Goal: Find specific page/section: Find specific page/section

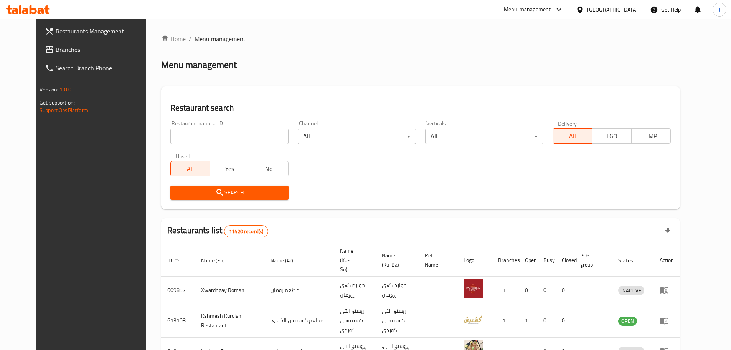
click at [170, 138] on input "search" at bounding box center [229, 136] width 118 height 15
type input "lab burger"
click button "Search" at bounding box center [229, 192] width 118 height 14
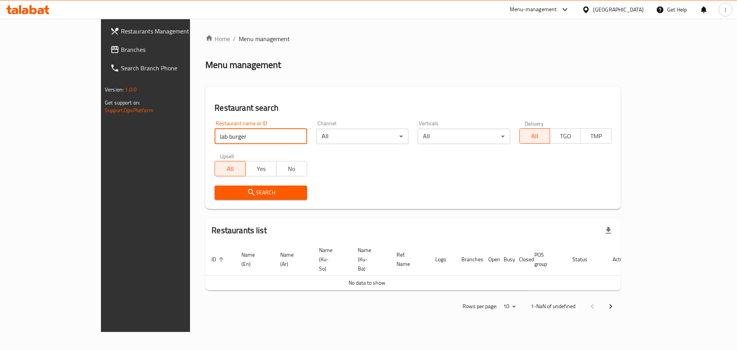
click at [215, 136] on input "lab burger" at bounding box center [261, 136] width 92 height 15
click at [221, 196] on span "Search" at bounding box center [261, 193] width 80 height 10
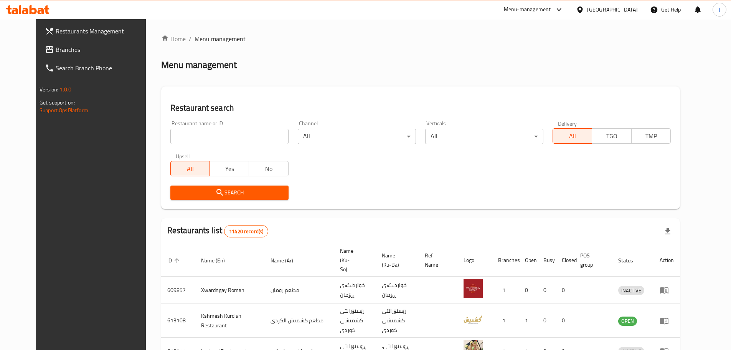
click at [213, 136] on input "search" at bounding box center [229, 136] width 118 height 15
click button "Search" at bounding box center [229, 192] width 118 height 14
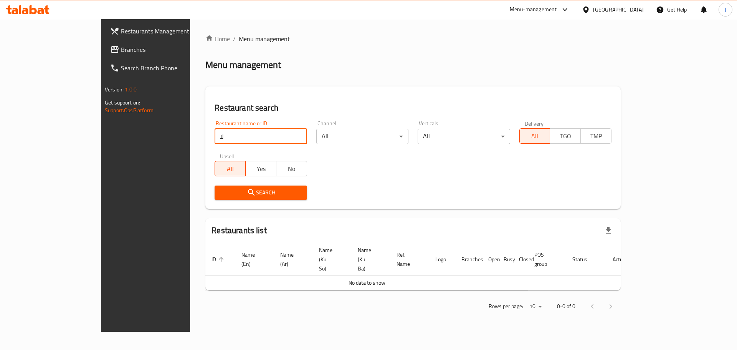
type input "ل"
click button "Search" at bounding box center [261, 192] width 92 height 14
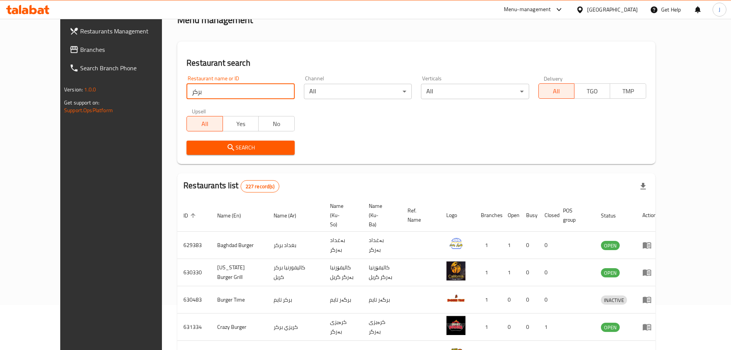
scroll to position [31, 0]
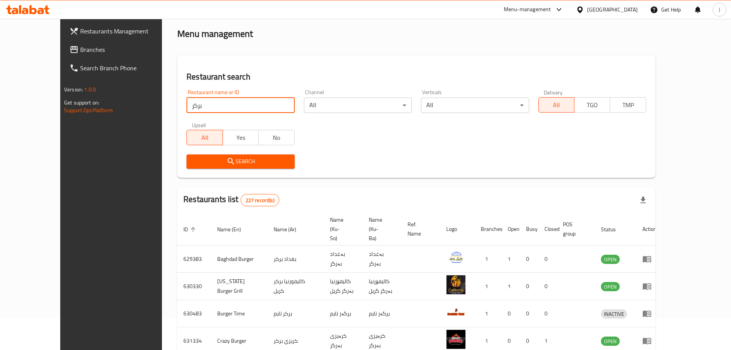
click at [187, 101] on input "بركر" at bounding box center [241, 104] width 108 height 15
click at [187, 102] on input "بركر" at bounding box center [241, 104] width 108 height 15
click button "Search" at bounding box center [241, 161] width 108 height 14
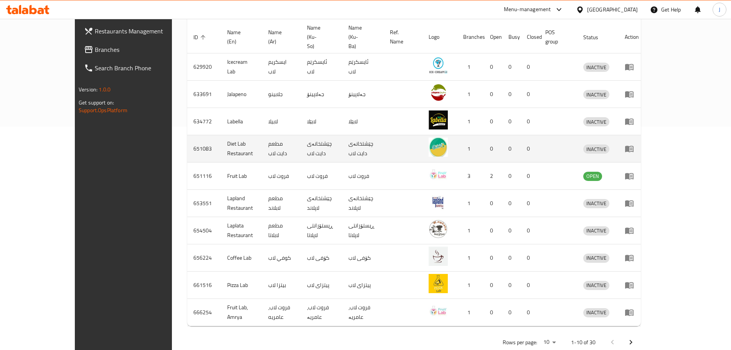
scroll to position [0, 0]
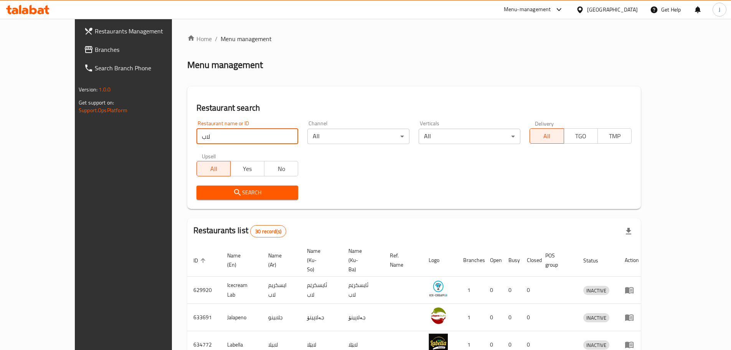
click at [197, 135] on input "لاب" at bounding box center [248, 136] width 102 height 15
paste input "751129"
click at [197, 141] on input "751129" at bounding box center [248, 136] width 102 height 15
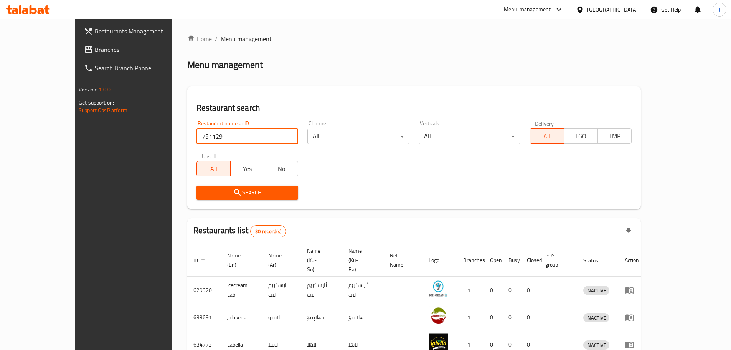
click at [197, 141] on input "751129" at bounding box center [248, 136] width 102 height 15
paste input "689837"
type input "689837"
click button "Search" at bounding box center [248, 192] width 102 height 14
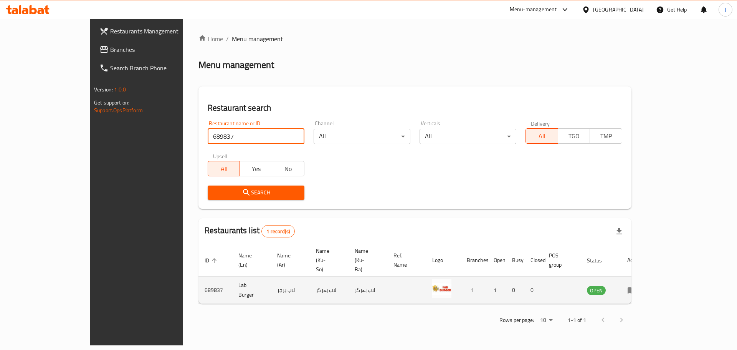
click at [485, 211] on icon "enhanced table" at bounding box center [631, 289] width 9 height 9
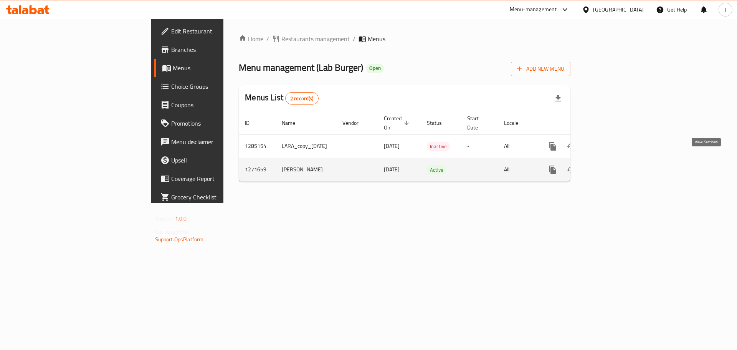
click at [485, 165] on icon "enhanced table" at bounding box center [607, 169] width 9 height 9
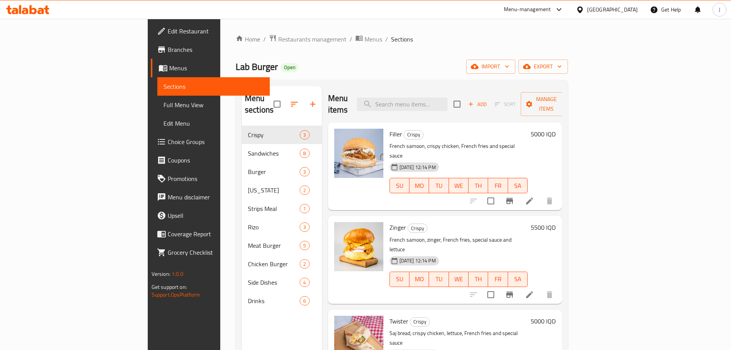
click at [168, 51] on span "Branches" at bounding box center [216, 49] width 96 height 9
